Goal: Task Accomplishment & Management: Use online tool/utility

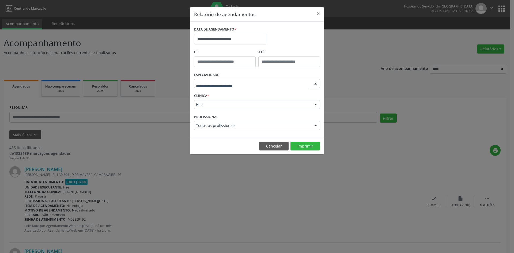
click at [316, 83] on div at bounding box center [316, 83] width 8 height 9
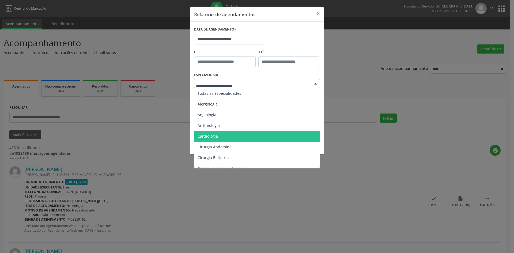
click at [246, 138] on span "Cardiologia" at bounding box center [257, 136] width 126 height 11
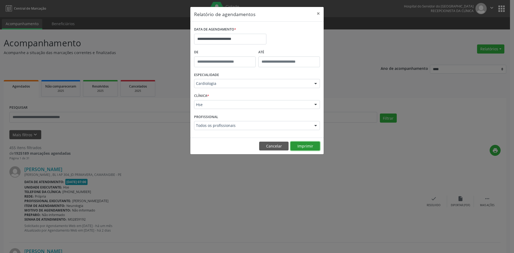
click at [308, 148] on button "Imprimir" at bounding box center [304, 146] width 29 height 9
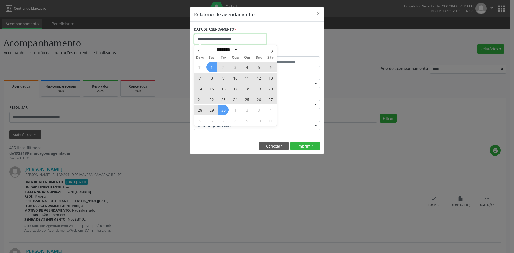
click at [262, 40] on input "**********" at bounding box center [230, 39] width 72 height 11
click at [273, 52] on icon at bounding box center [272, 51] width 4 height 4
select select "*"
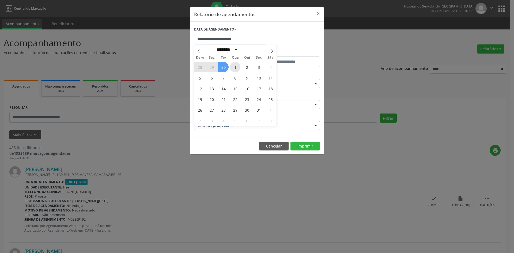
click at [235, 65] on span "1" at bounding box center [235, 67] width 10 height 10
type input "**********"
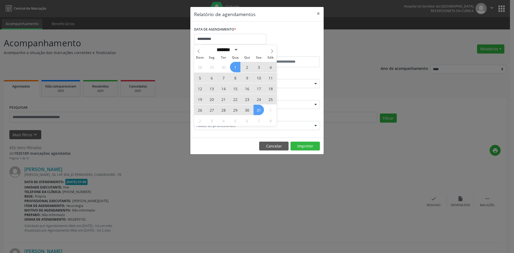
drag, startPoint x: 237, startPoint y: 70, endPoint x: 257, endPoint y: 111, distance: 45.7
click at [257, 111] on div "28 29 30 1 2 3 4 5 6 7 8 9 10 11 12 13 14 15 16 17 18 19 20 21 22 23 24 25 26 2…" at bounding box center [235, 94] width 82 height 64
click at [257, 111] on span "31" at bounding box center [259, 110] width 10 height 10
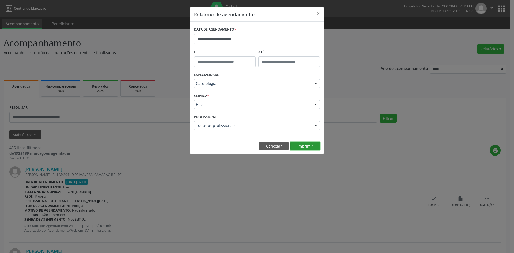
click at [304, 145] on button "Imprimir" at bounding box center [304, 146] width 29 height 9
